Goal: Task Accomplishment & Management: Complete application form

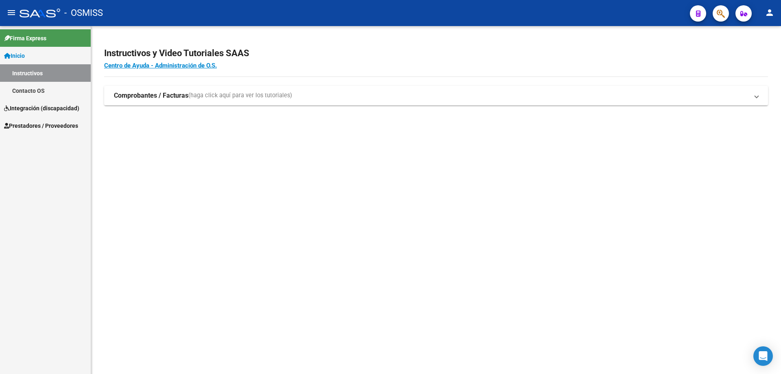
click at [36, 127] on span "Prestadores / Proveedores" at bounding box center [41, 125] width 74 height 9
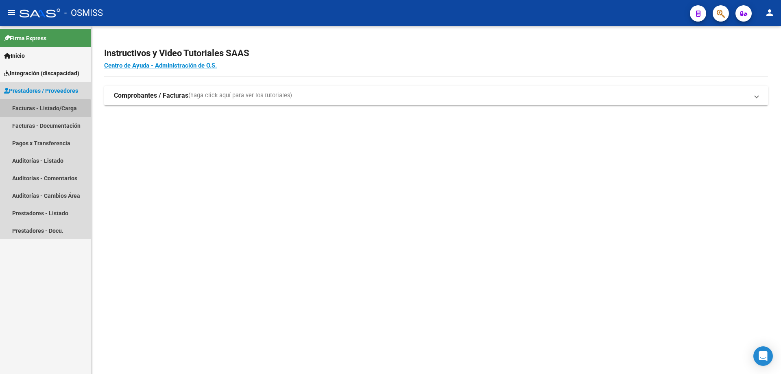
click at [39, 111] on link "Facturas - Listado/Carga" at bounding box center [45, 108] width 91 height 18
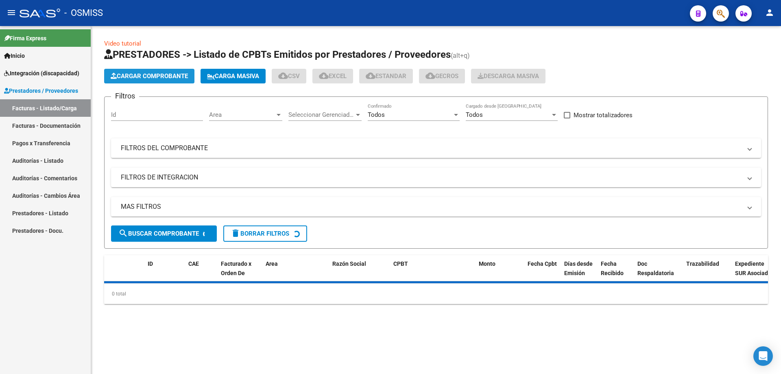
click at [164, 72] on span "Cargar Comprobante" at bounding box center [149, 75] width 77 height 7
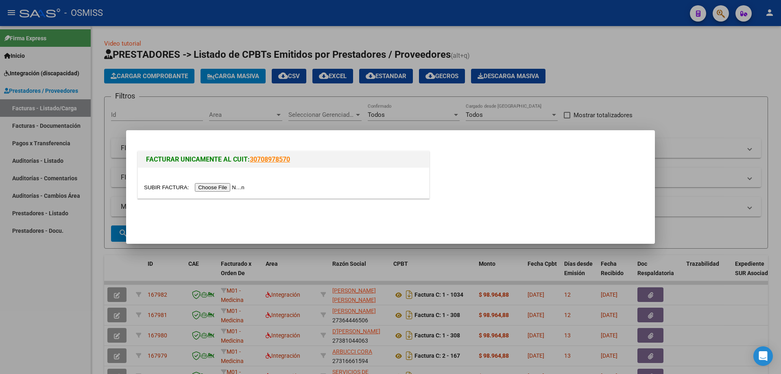
click at [220, 186] on input "file" at bounding box center [195, 187] width 103 height 9
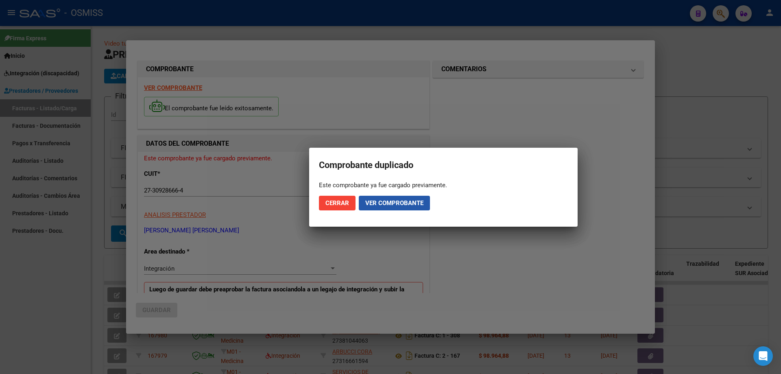
click at [405, 204] on span "Ver comprobante" at bounding box center [395, 202] width 58 height 7
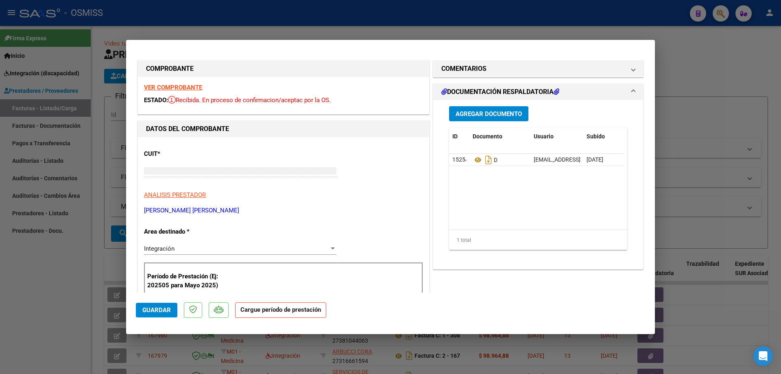
type input "$ 0,00"
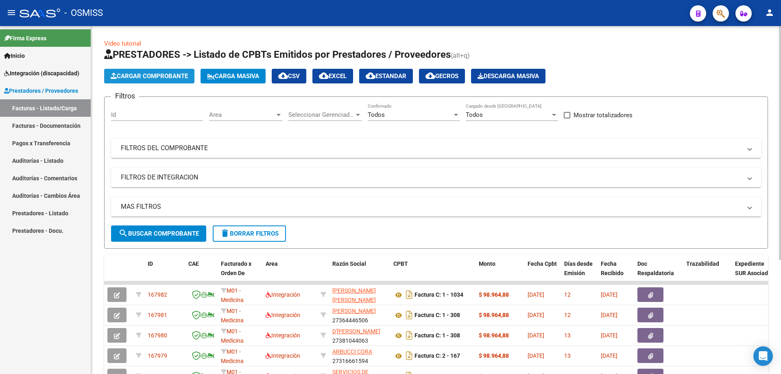
click at [151, 79] on span "Cargar Comprobante" at bounding box center [149, 75] width 77 height 7
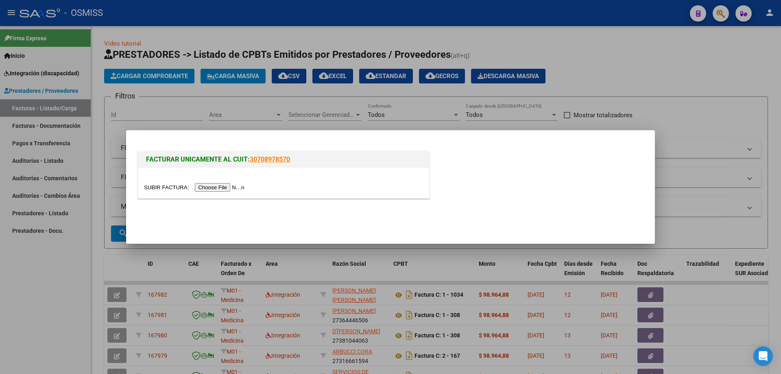
click at [208, 188] on input "file" at bounding box center [195, 187] width 103 height 9
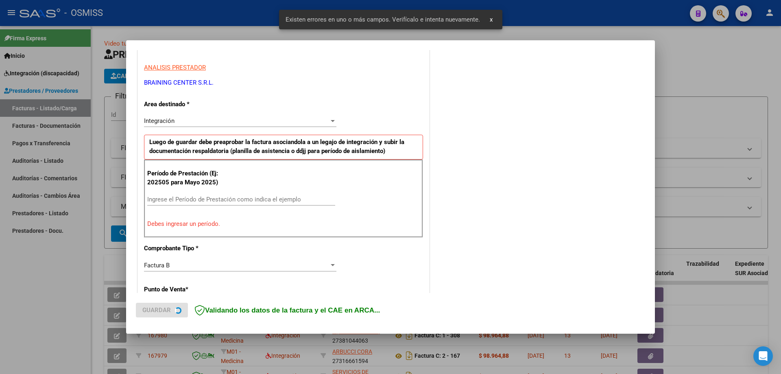
scroll to position [147, 0]
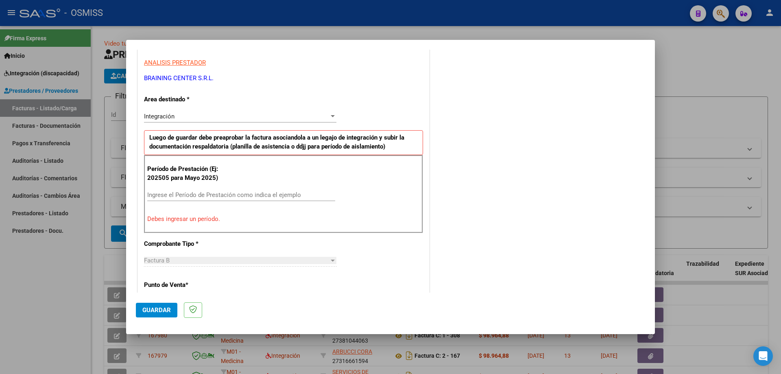
click at [238, 193] on input "Ingrese el Período de Prestación como indica el ejemplo" at bounding box center [241, 194] width 188 height 7
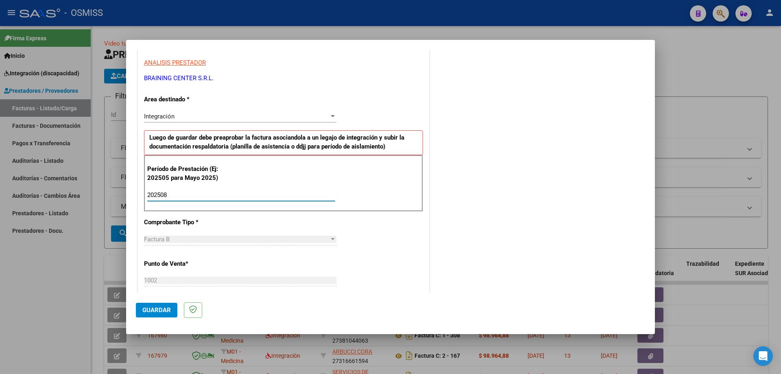
type input "202508"
click at [161, 313] on span "Guardar" at bounding box center [156, 309] width 28 height 7
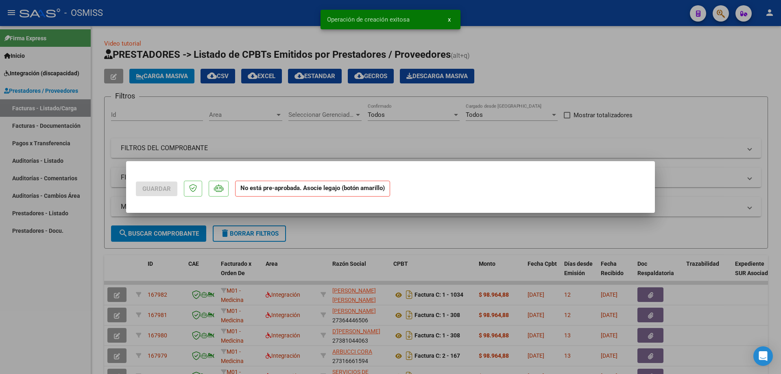
scroll to position [0, 0]
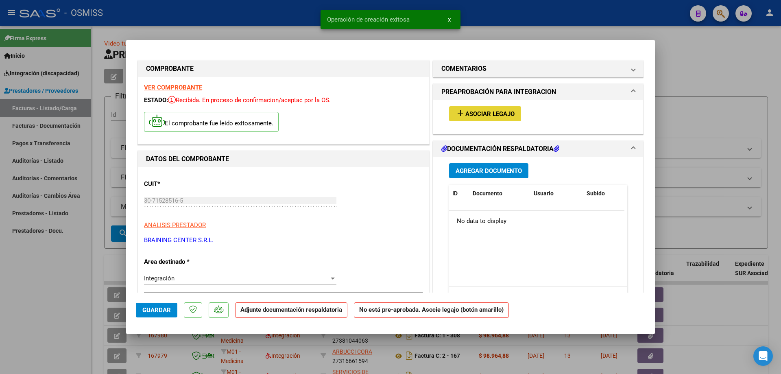
click at [499, 112] on span "Asociar Legajo" at bounding box center [490, 113] width 49 height 7
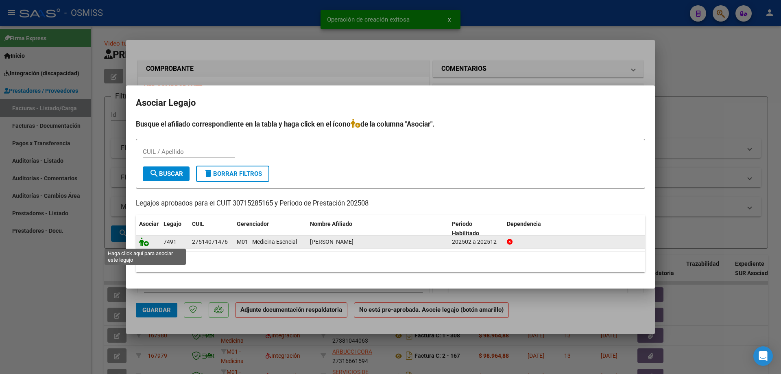
click at [144, 241] on icon at bounding box center [144, 241] width 10 height 9
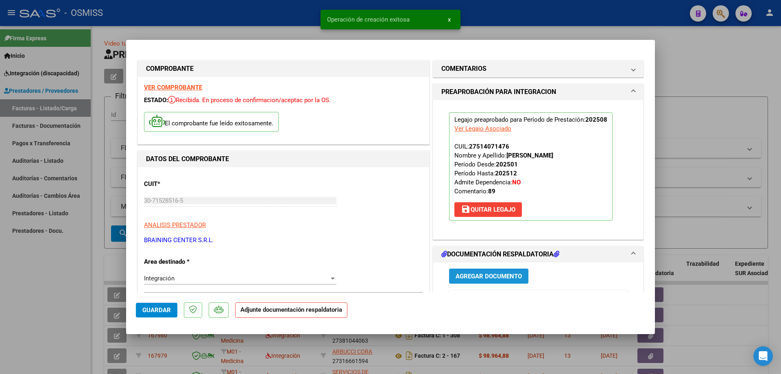
click at [480, 279] on span "Agregar Documento" at bounding box center [489, 276] width 66 height 7
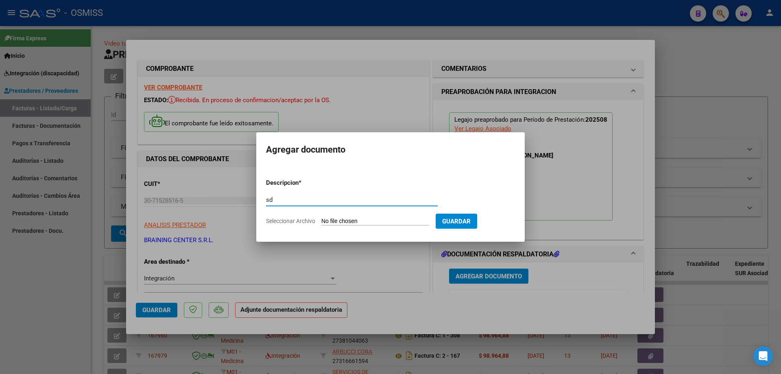
type input "sd"
click at [360, 221] on input "Seleccionar Archivo" at bounding box center [376, 222] width 108 height 8
type input "C:\fakepath\Fact [PERSON_NAME] SAIE asistencia.pdf"
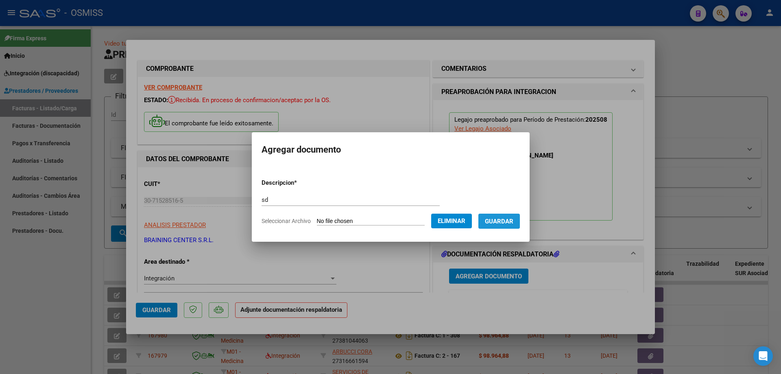
click at [502, 224] on span "Guardar" at bounding box center [499, 221] width 28 height 7
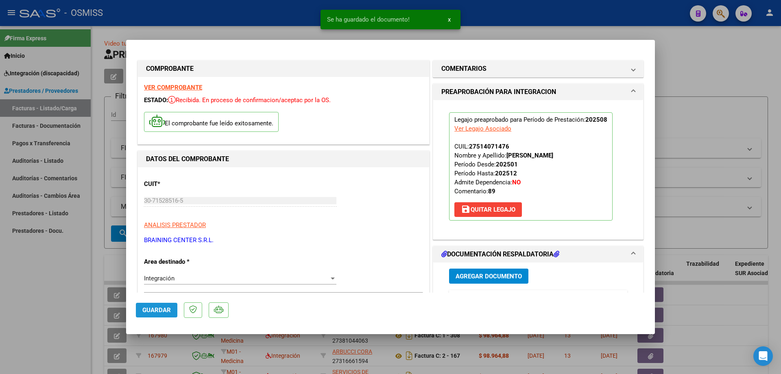
click at [153, 309] on span "Guardar" at bounding box center [156, 309] width 28 height 7
